Goal: Obtain resource: Download file/media

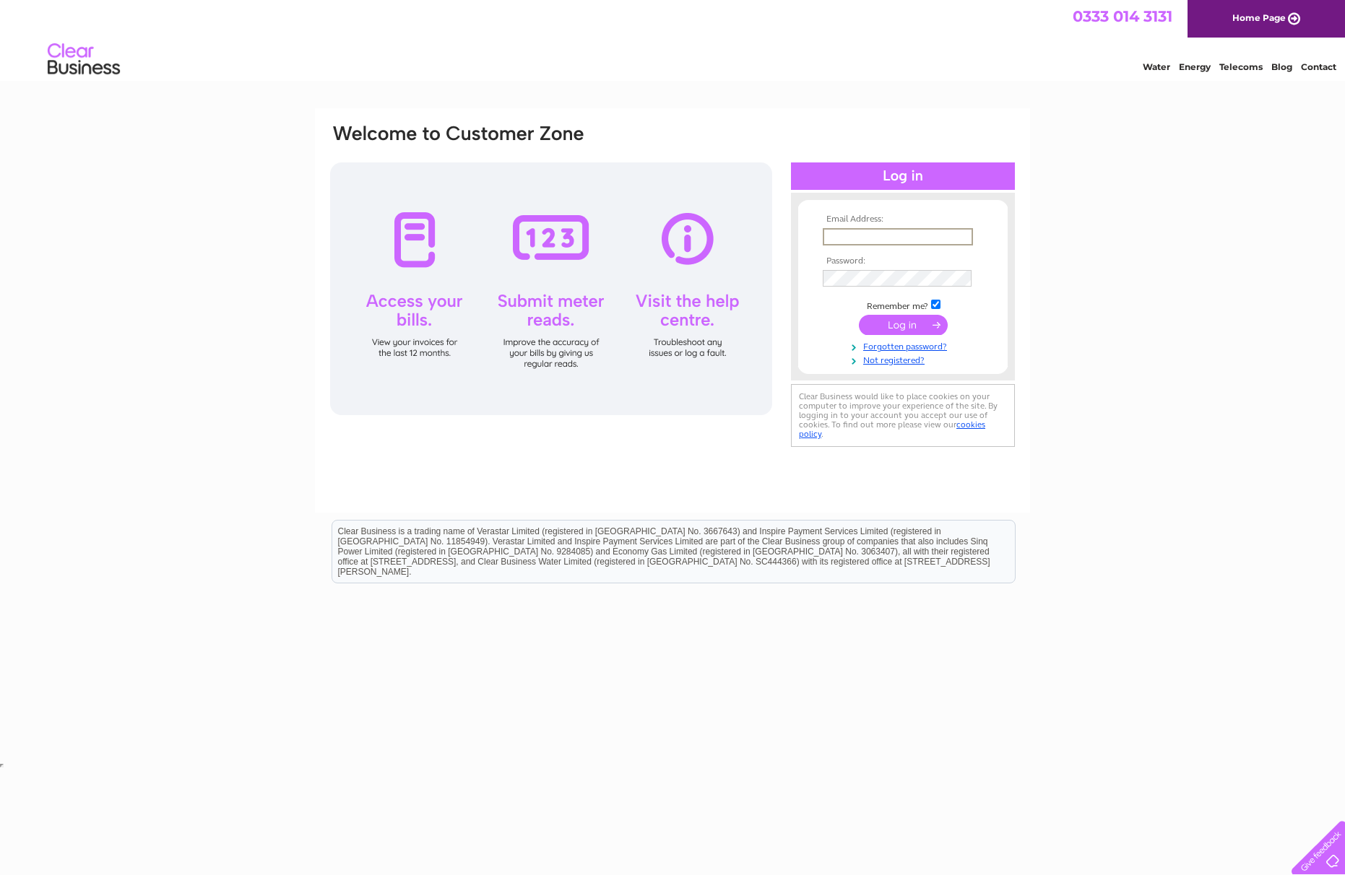
type input "info@clarkaitken.co.uk"
click at [905, 329] on input "submit" at bounding box center [903, 325] width 89 height 20
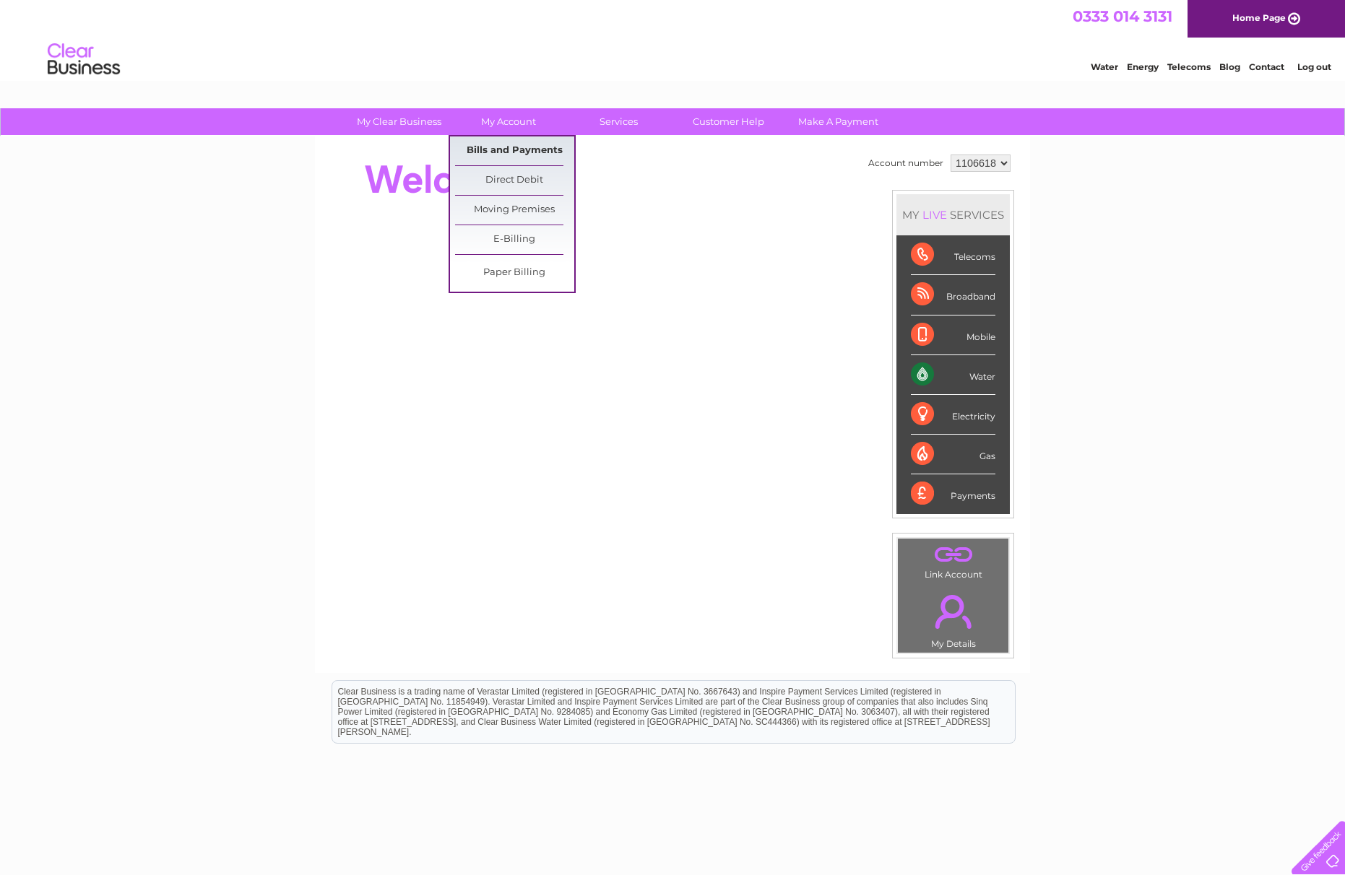
click at [478, 152] on link "Bills and Payments" at bounding box center [514, 151] width 119 height 29
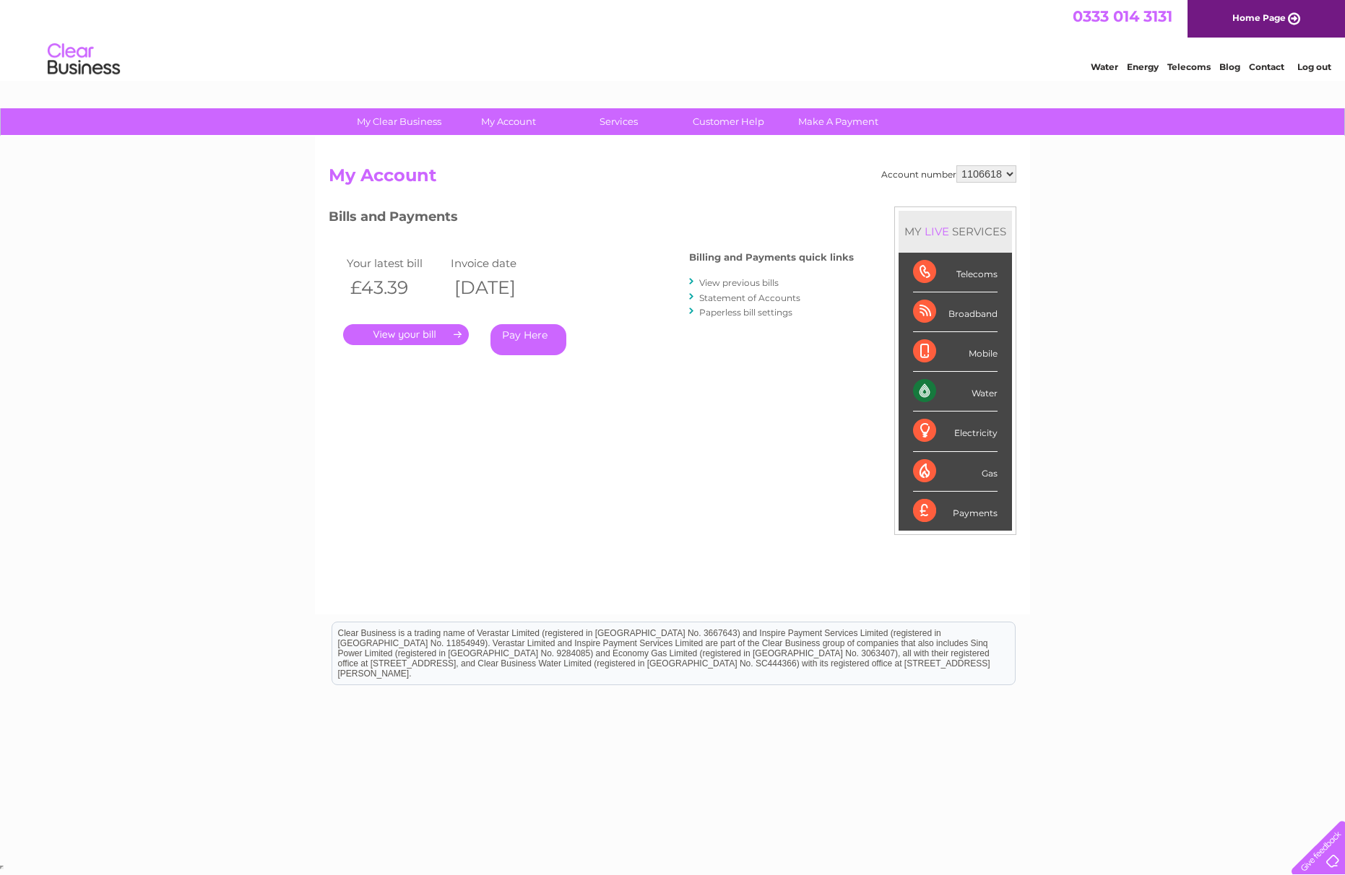
click at [750, 281] on link "View previous bills" at bounding box center [738, 282] width 79 height 11
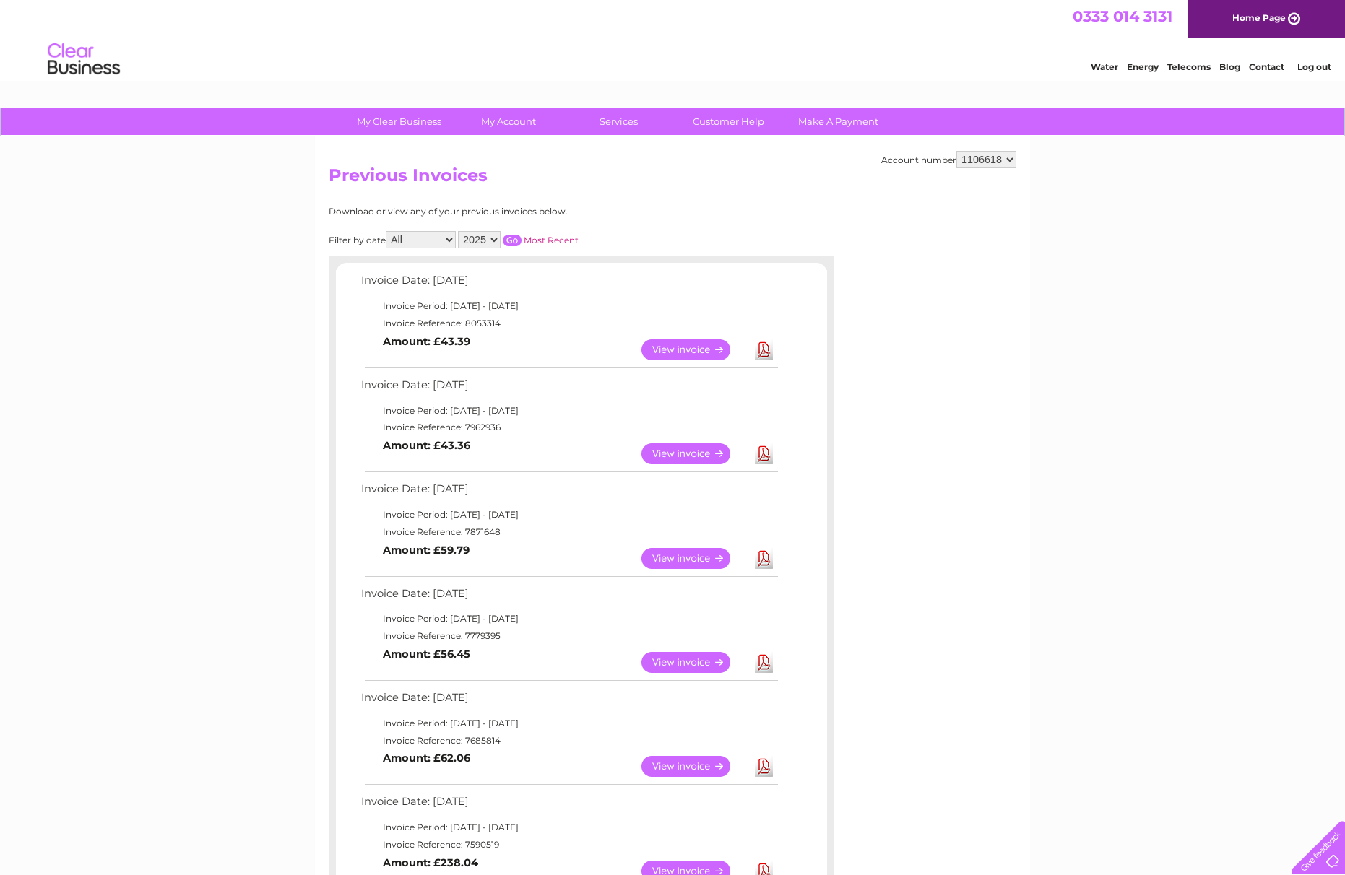
click at [767, 449] on link "Download" at bounding box center [764, 453] width 18 height 21
